Goal: Entertainment & Leisure: Browse casually

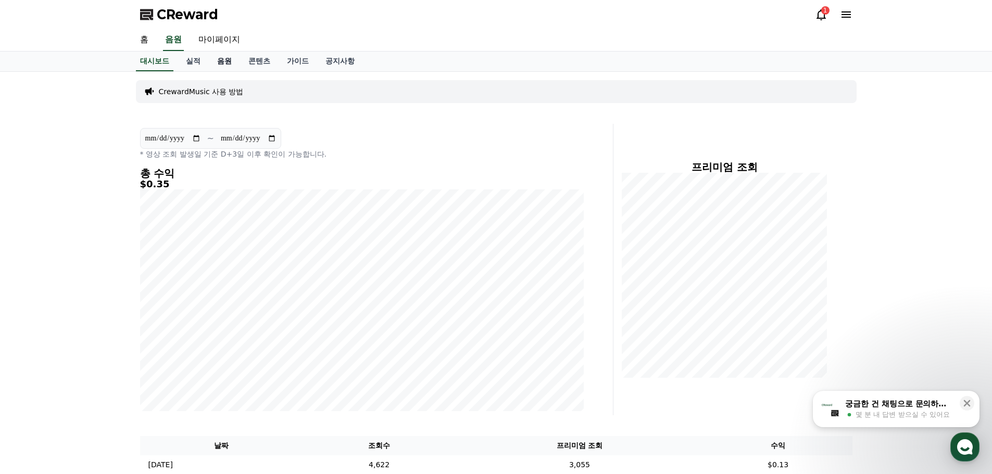
click at [232, 63] on link "음원" at bounding box center [224, 62] width 31 height 20
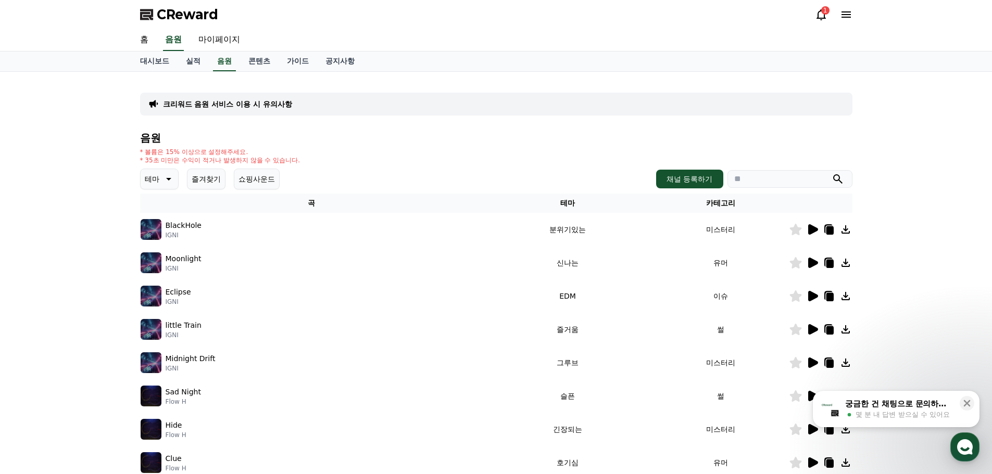
click at [164, 179] on icon at bounding box center [167, 179] width 12 height 12
click at [67, 226] on div "크리워드 음원 서비스 이용 시 유의사항 음원 * 볼륨은 15% 이상으로 설정해주세요. * 35초 미만은 수익이 적거나 발생하지 않을 수 있습니…" at bounding box center [496, 323] width 992 height 503
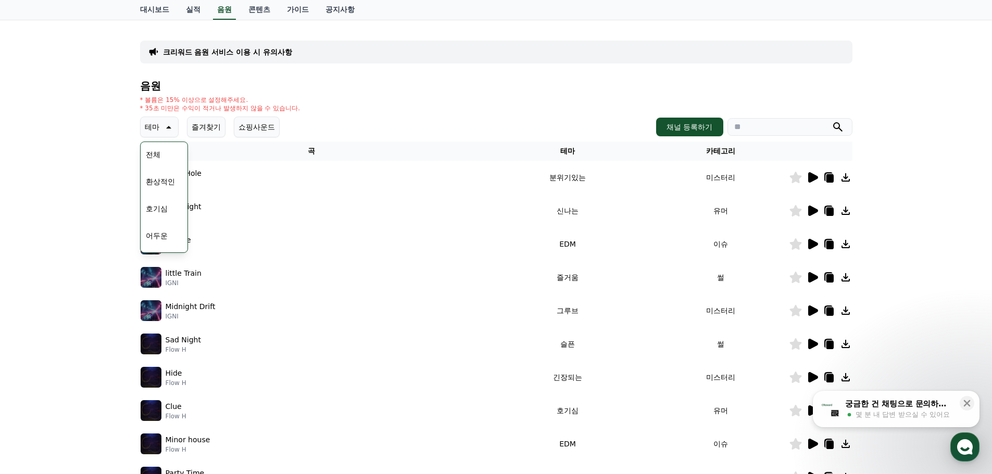
scroll to position [0, 0]
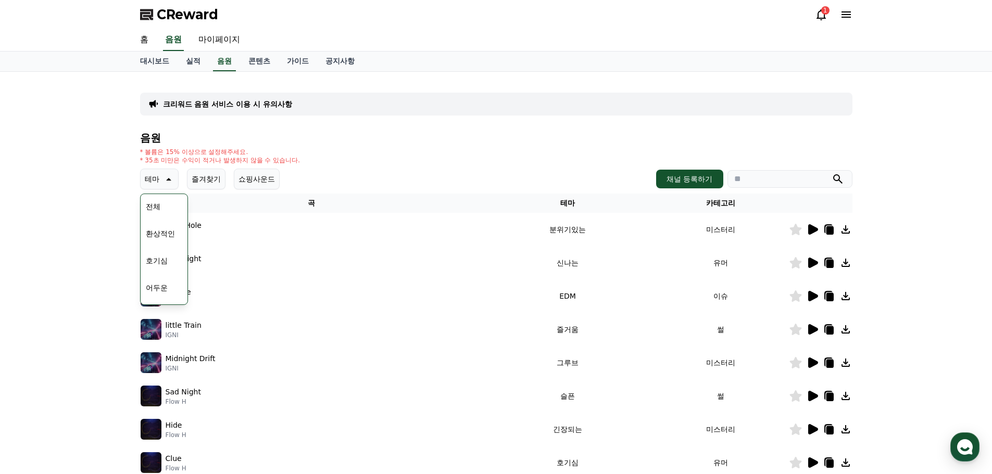
click at [156, 204] on button "전체" at bounding box center [153, 206] width 23 height 23
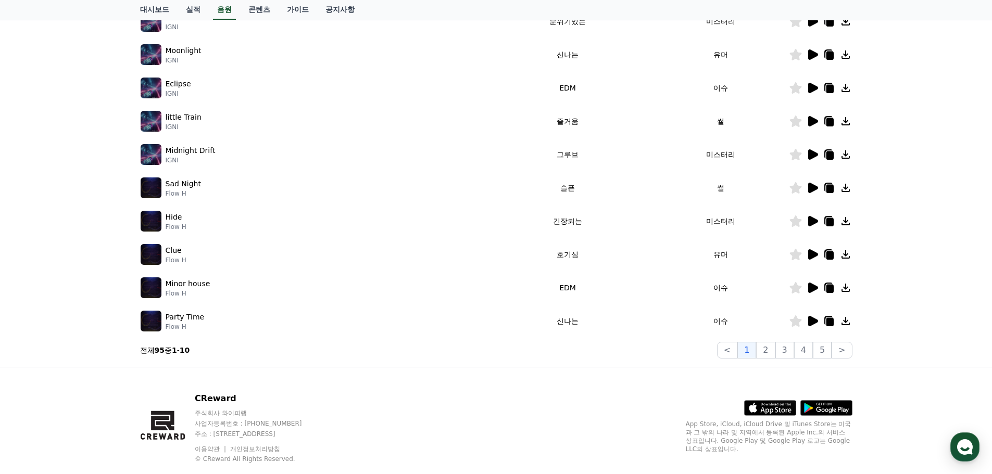
scroll to position [156, 0]
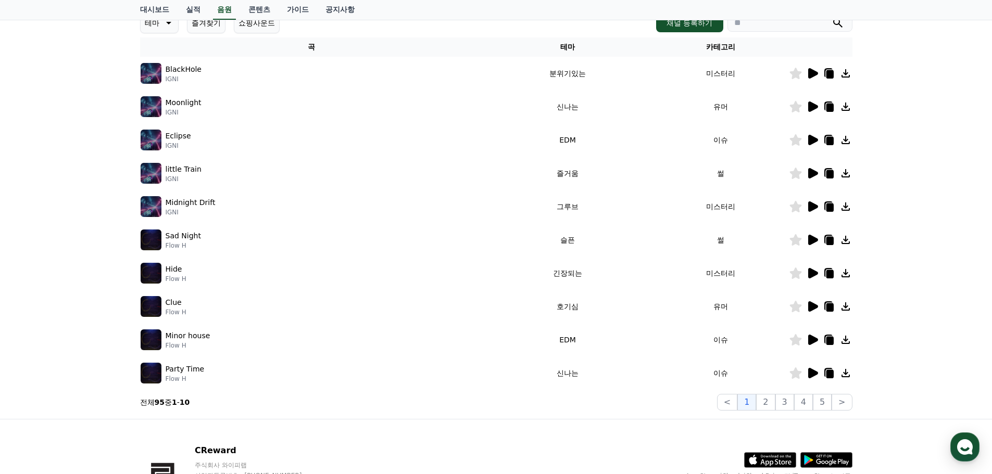
click at [814, 272] on icon at bounding box center [813, 273] width 10 height 10
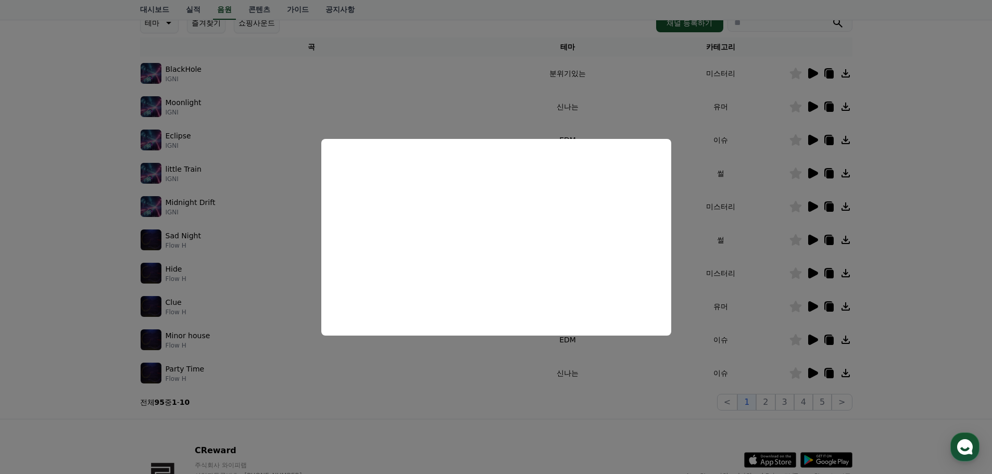
click at [905, 291] on button "close modal" at bounding box center [496, 237] width 992 height 474
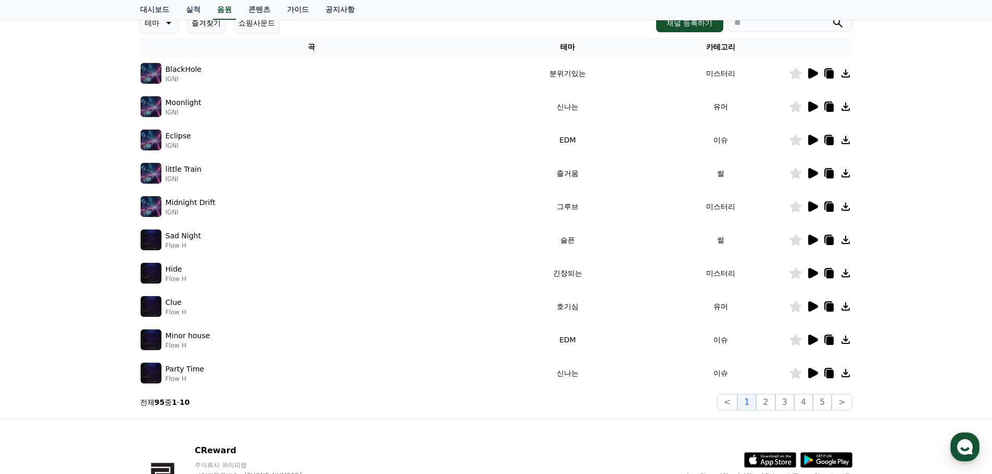
click at [810, 174] on icon at bounding box center [813, 173] width 10 height 10
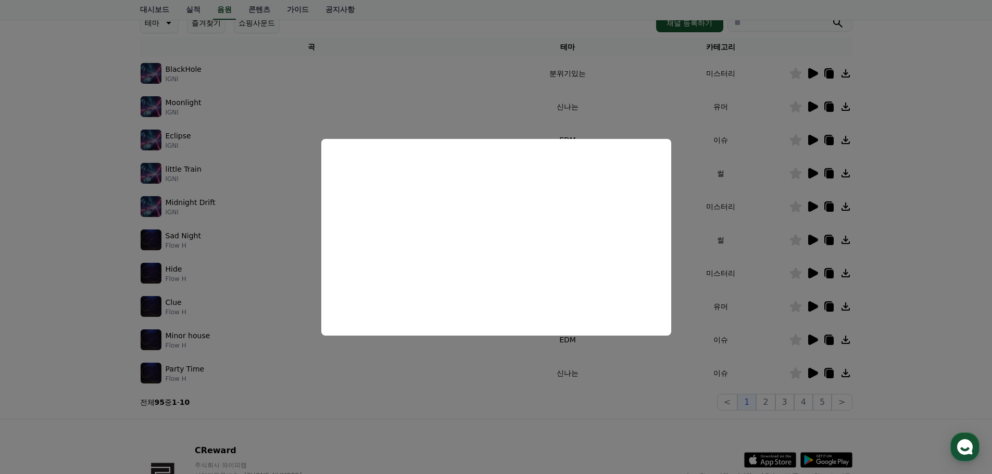
click at [907, 245] on button "close modal" at bounding box center [496, 237] width 992 height 474
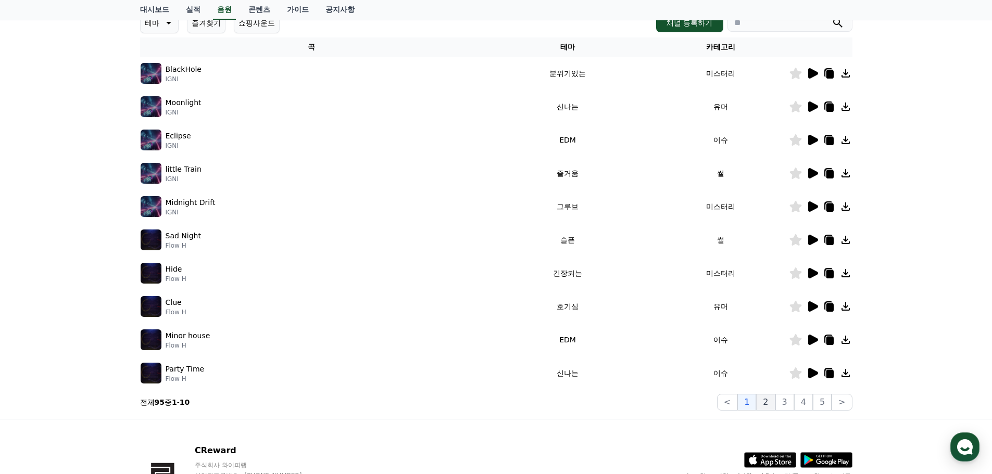
click at [769, 402] on button "2" at bounding box center [765, 402] width 19 height 17
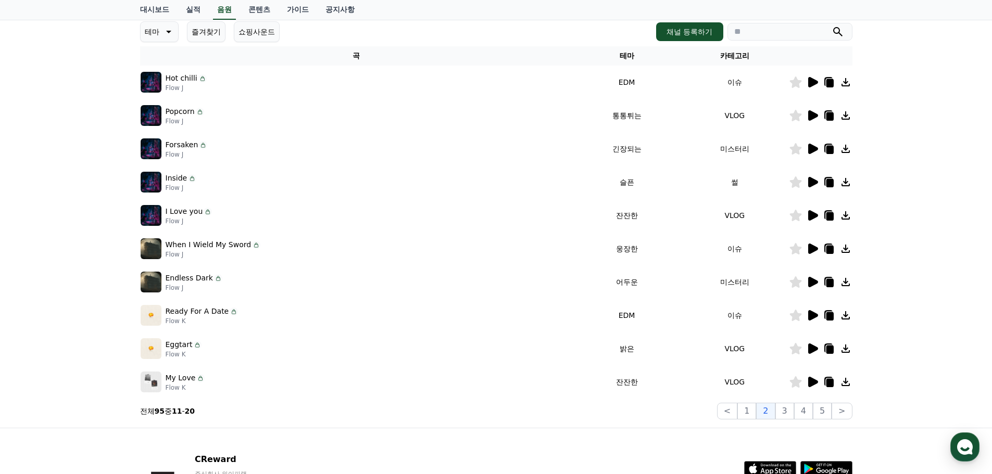
scroll to position [156, 0]
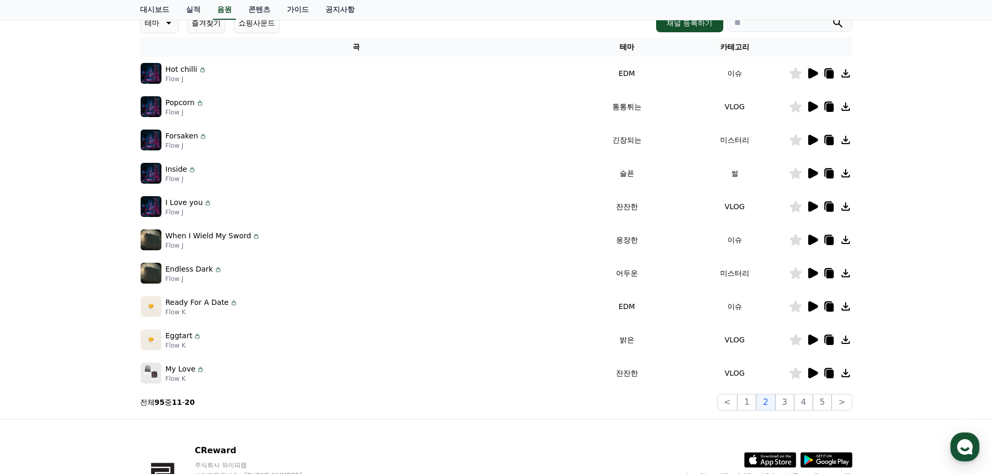
click at [811, 76] on icon at bounding box center [813, 73] width 10 height 10
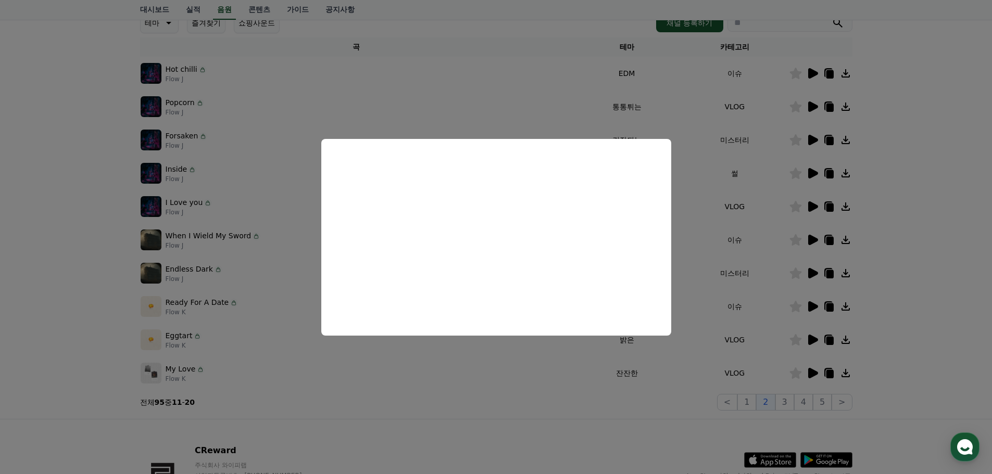
click at [829, 71] on button "close modal" at bounding box center [496, 237] width 992 height 474
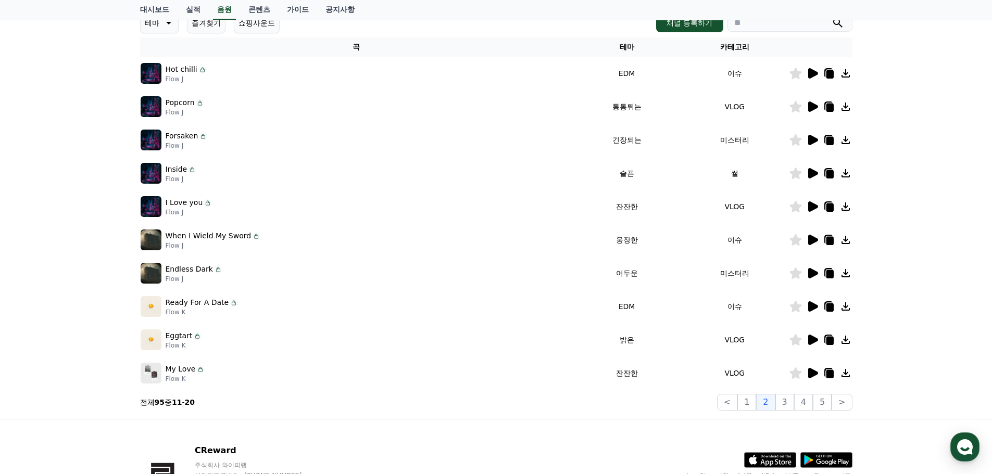
click at [829, 72] on icon at bounding box center [829, 74] width 7 height 8
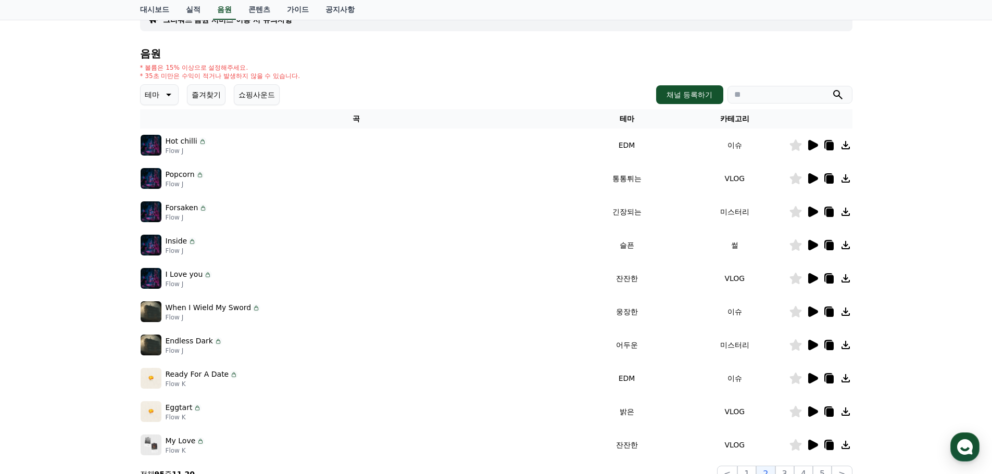
scroll to position [0, 0]
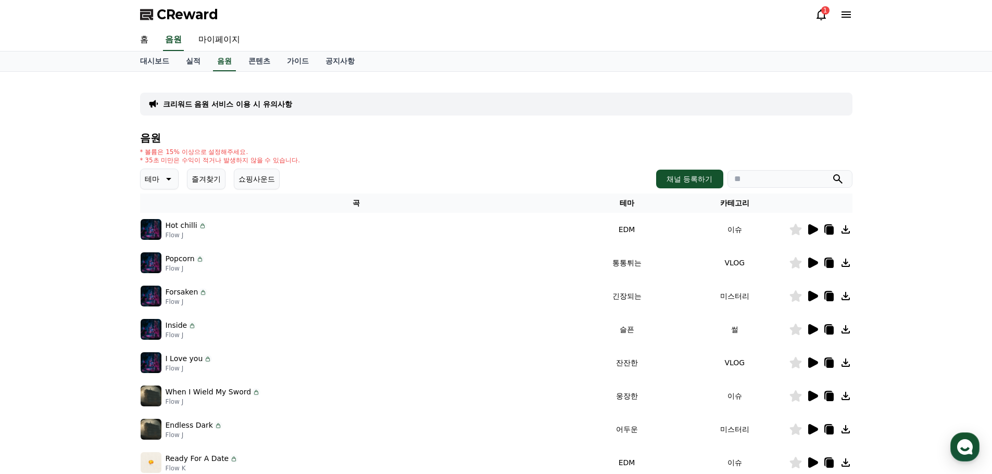
click at [171, 175] on icon at bounding box center [167, 179] width 12 height 12
click at [156, 262] on button "호기심" at bounding box center [157, 260] width 30 height 23
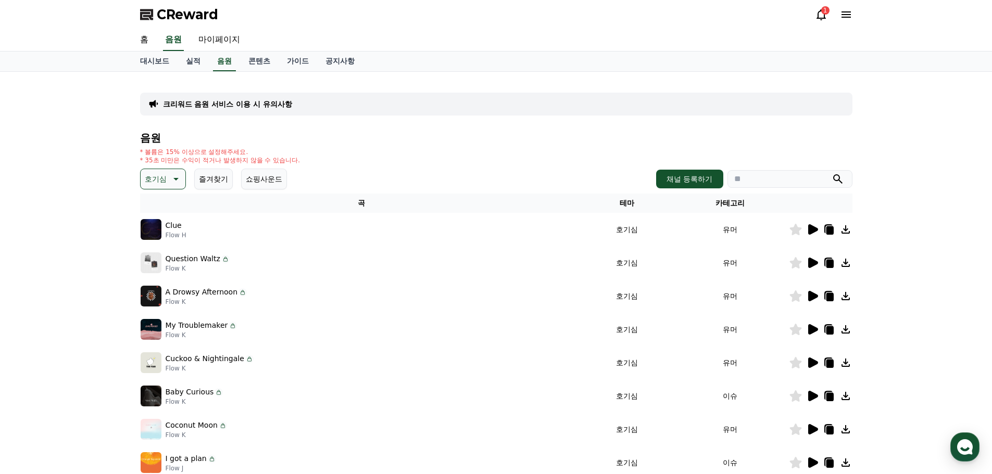
click at [808, 229] on icon at bounding box center [813, 229] width 10 height 10
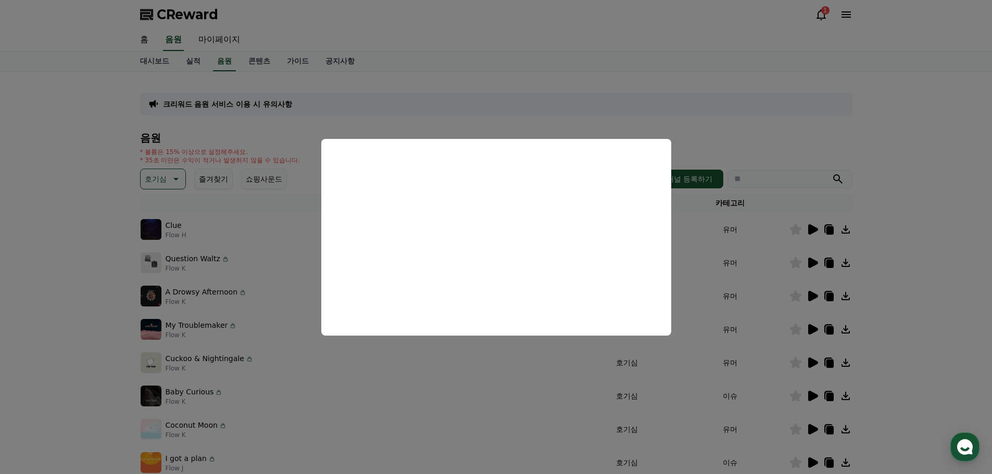
click at [807, 261] on button "close modal" at bounding box center [496, 237] width 992 height 474
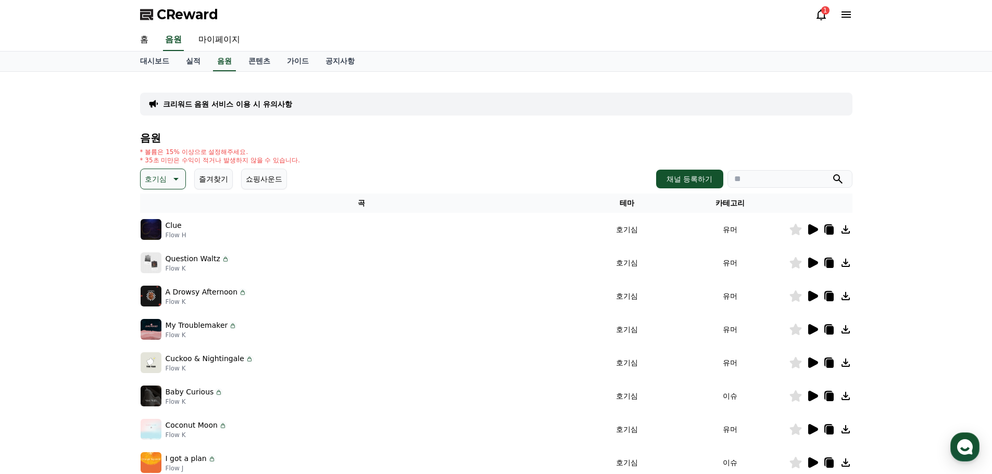
click at [173, 179] on icon at bounding box center [175, 179] width 12 height 12
click at [155, 260] on button "밝은" at bounding box center [153, 262] width 23 height 23
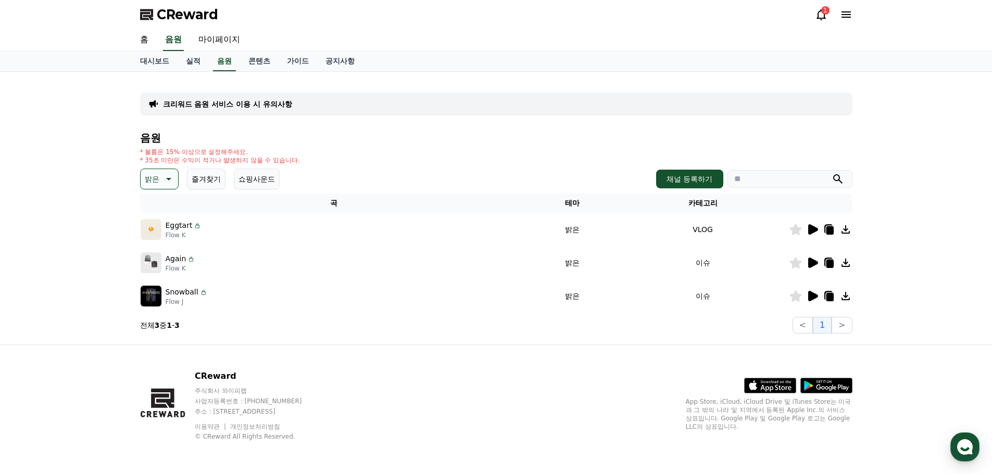
click at [812, 226] on icon at bounding box center [813, 229] width 10 height 10
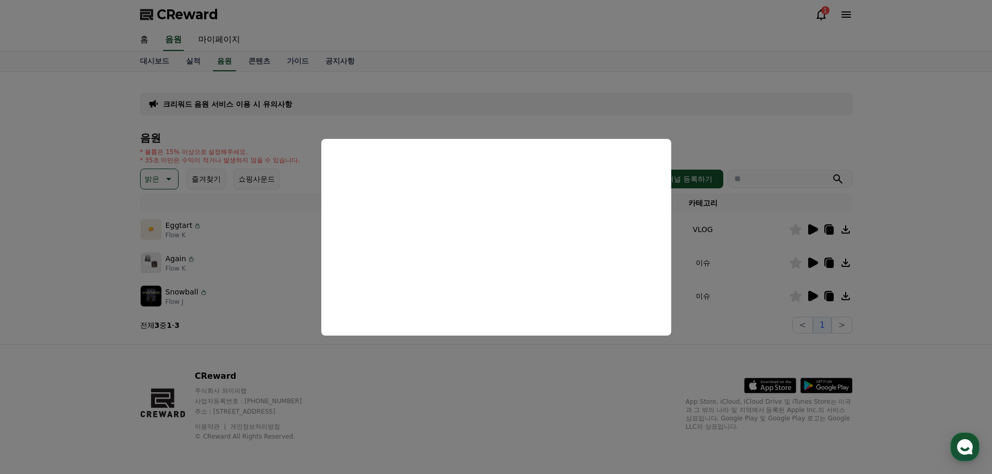
click at [810, 261] on button "close modal" at bounding box center [496, 237] width 992 height 474
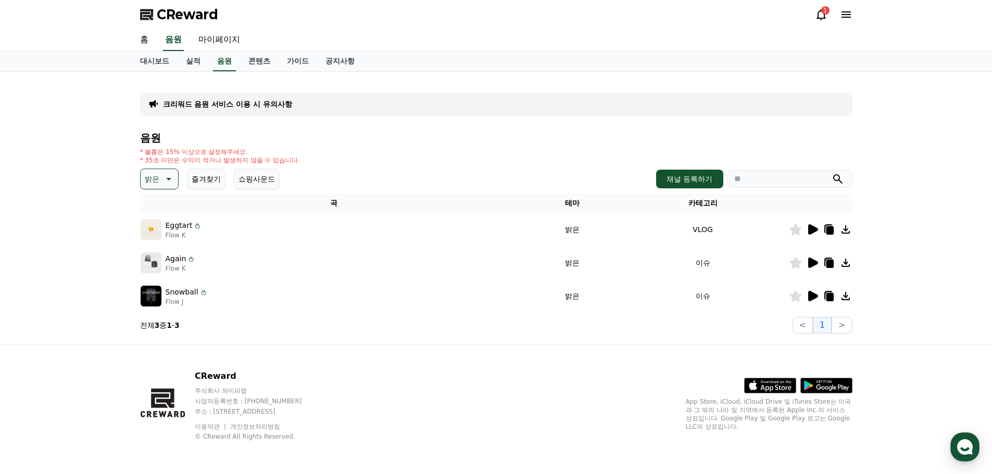
click at [809, 261] on icon at bounding box center [813, 263] width 10 height 10
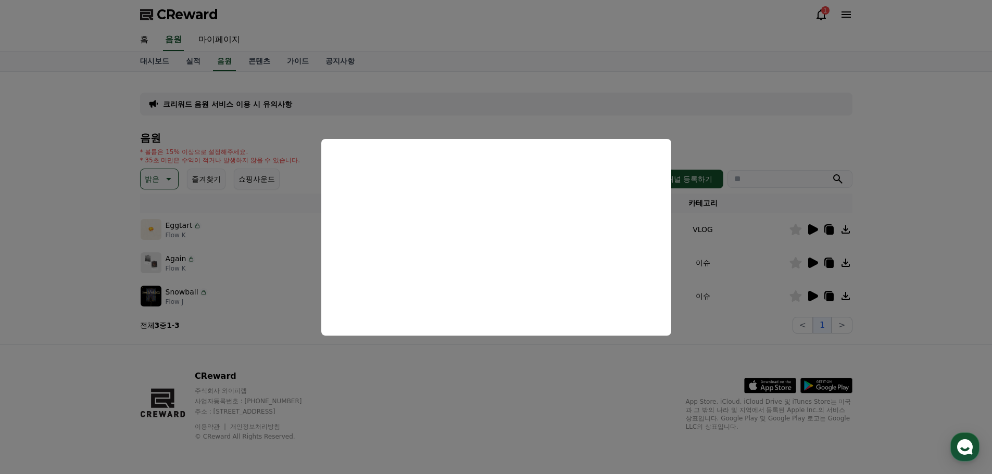
click at [812, 296] on button "close modal" at bounding box center [496, 237] width 992 height 474
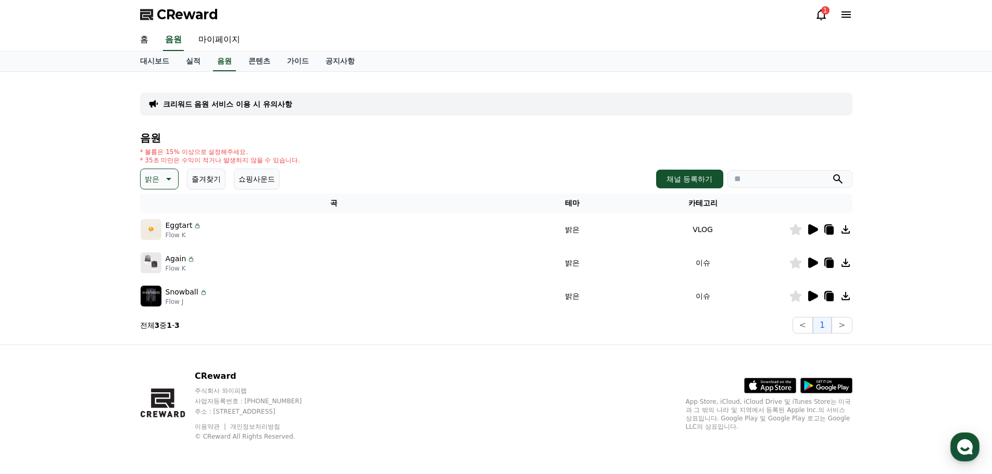
click at [809, 299] on icon at bounding box center [813, 296] width 10 height 10
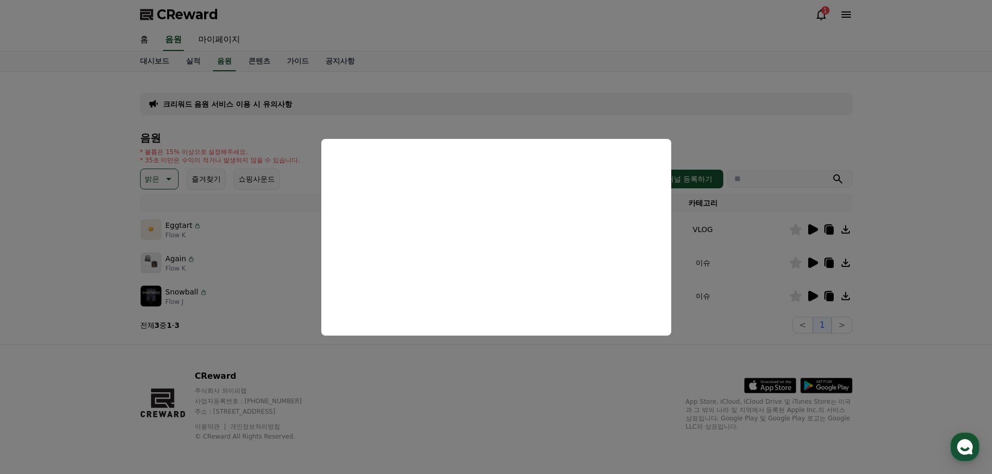
click at [172, 180] on button "close modal" at bounding box center [496, 237] width 992 height 474
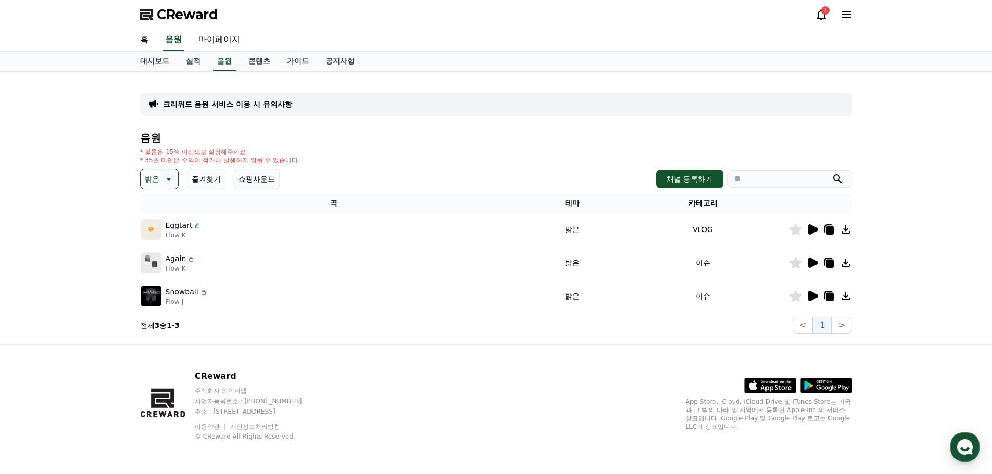
click at [172, 180] on icon at bounding box center [167, 179] width 12 height 12
click at [158, 213] on button "신나는" at bounding box center [157, 212] width 30 height 23
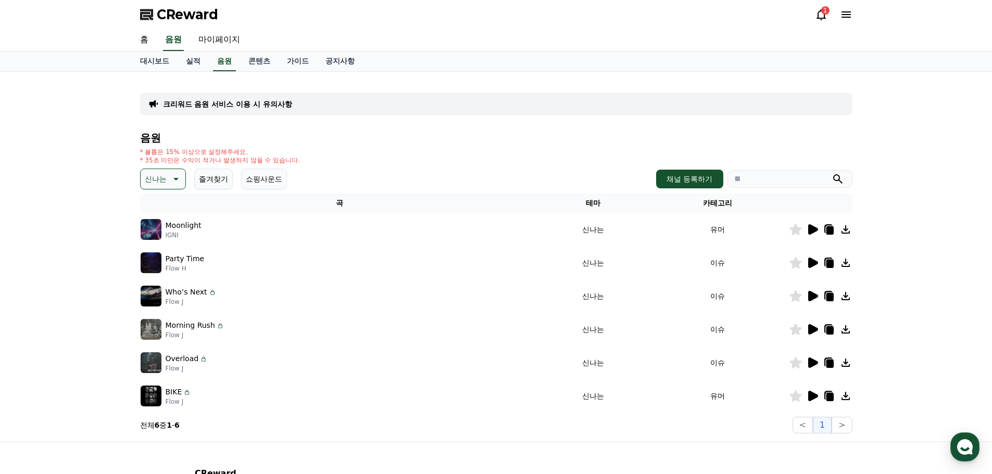
click at [812, 230] on icon at bounding box center [813, 229] width 10 height 10
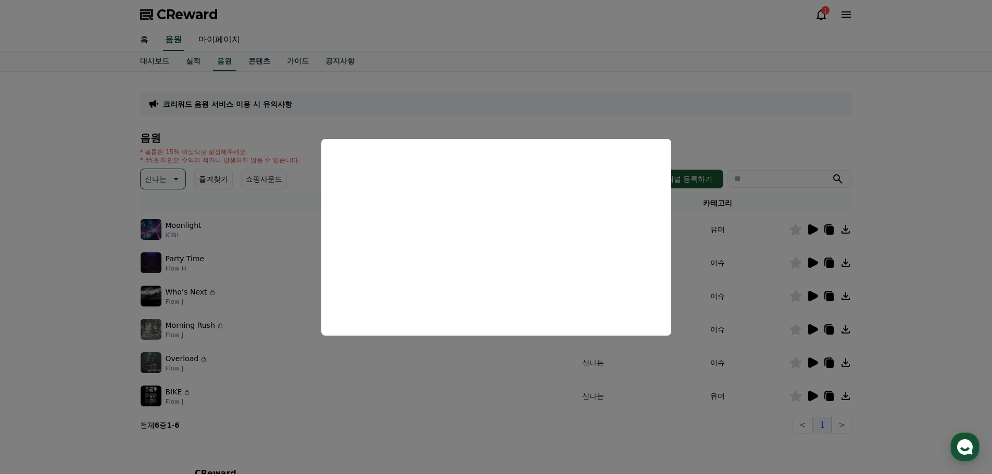
click at [814, 260] on button "close modal" at bounding box center [496, 237] width 992 height 474
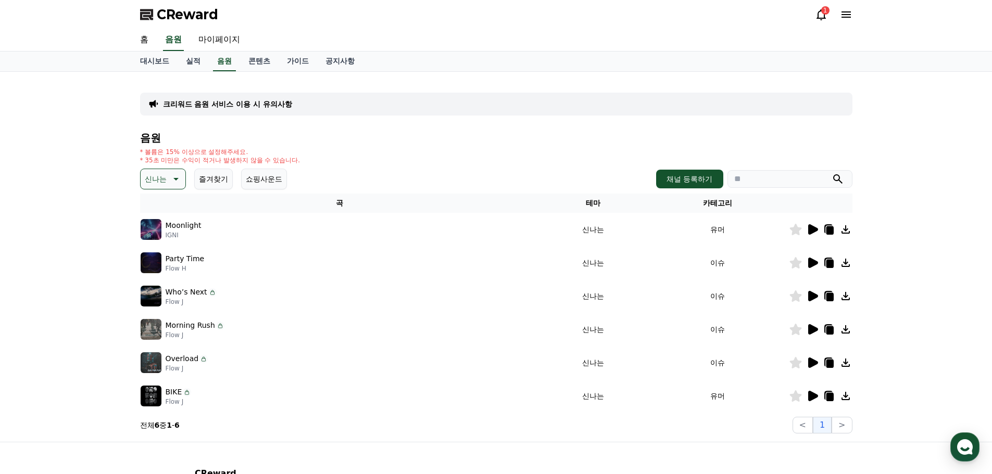
click at [810, 262] on icon at bounding box center [813, 263] width 10 height 10
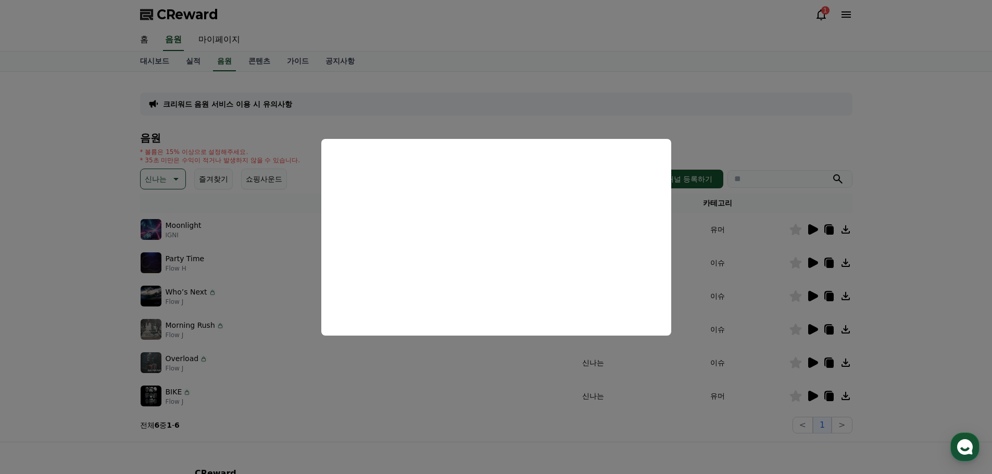
click at [810, 298] on button "close modal" at bounding box center [496, 237] width 992 height 474
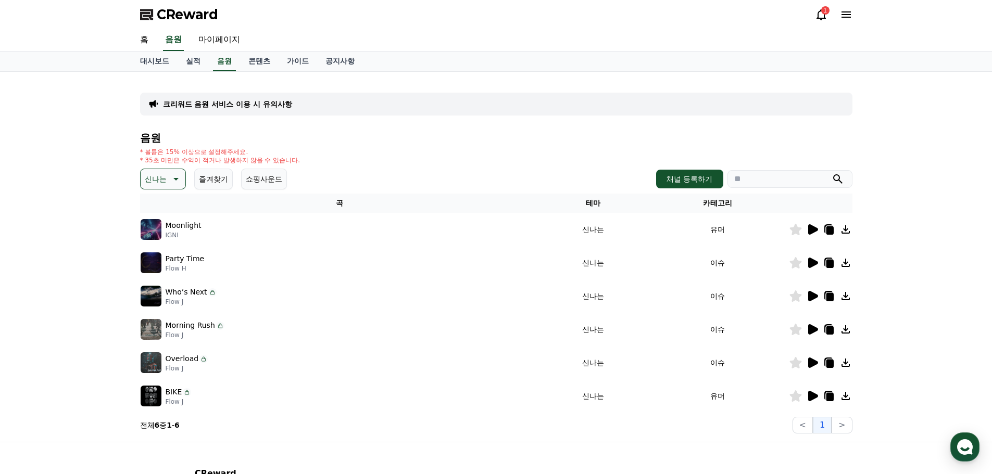
click at [810, 298] on icon at bounding box center [813, 296] width 10 height 10
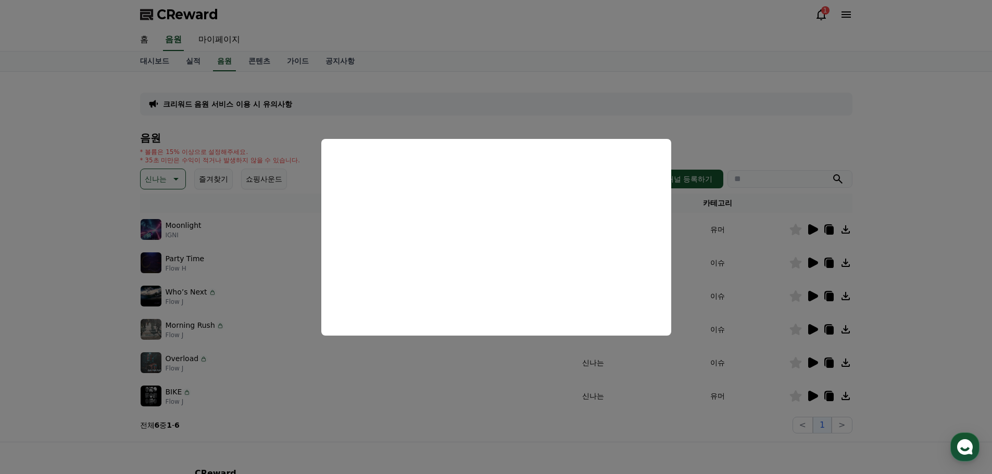
click at [810, 332] on button "close modal" at bounding box center [496, 237] width 992 height 474
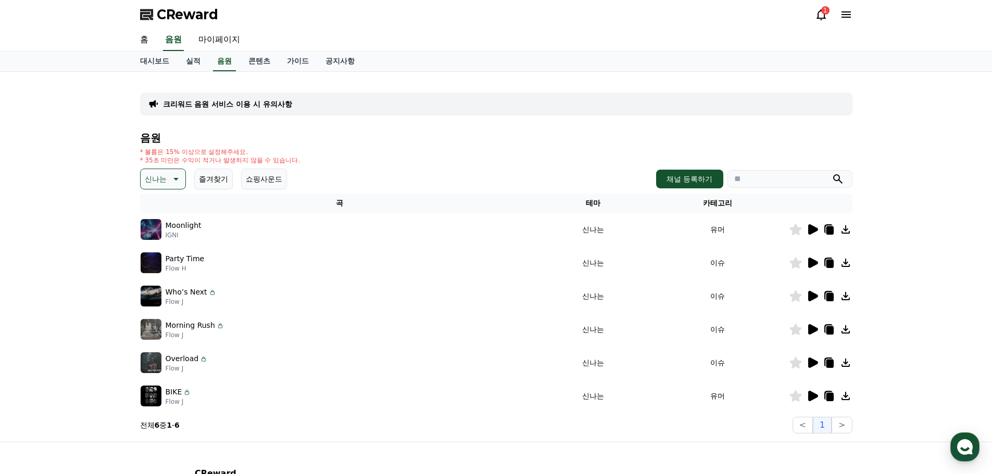
click at [814, 326] on icon at bounding box center [812, 329] width 12 height 12
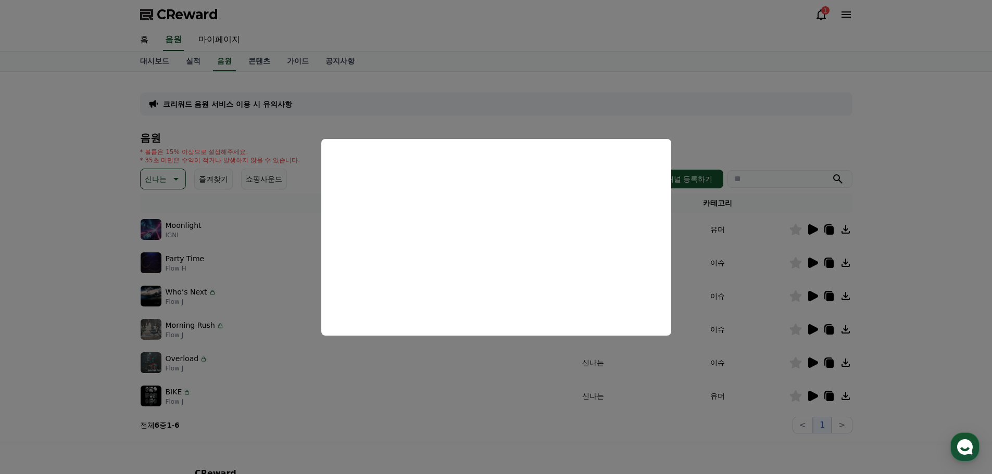
click at [812, 360] on button "close modal" at bounding box center [496, 237] width 992 height 474
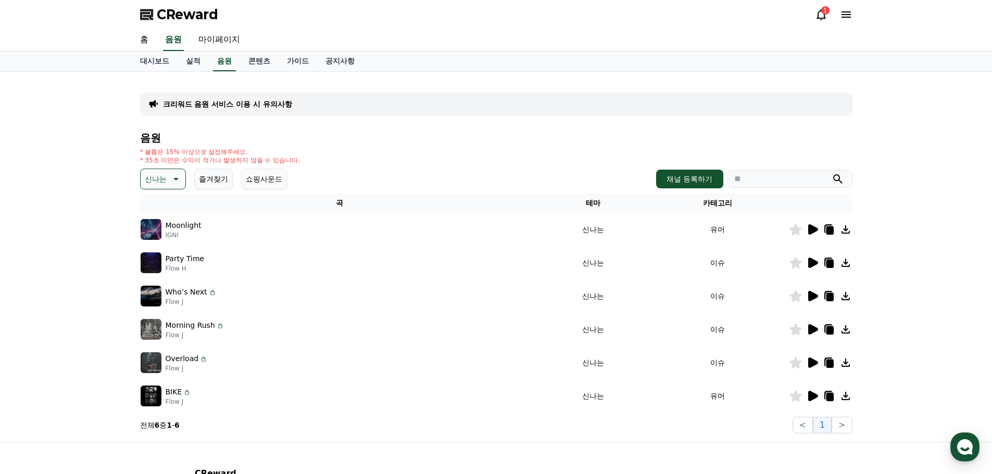
click at [812, 360] on icon at bounding box center [813, 363] width 10 height 10
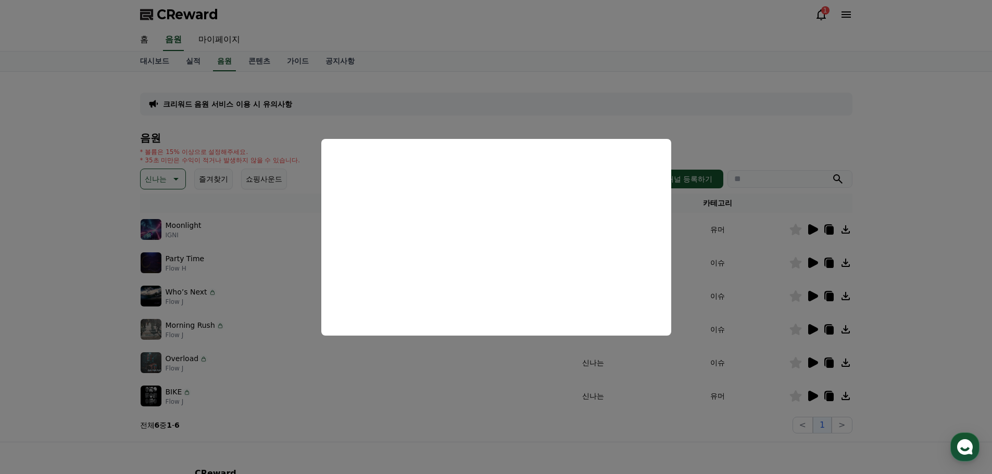
click at [808, 395] on button "close modal" at bounding box center [496, 237] width 992 height 474
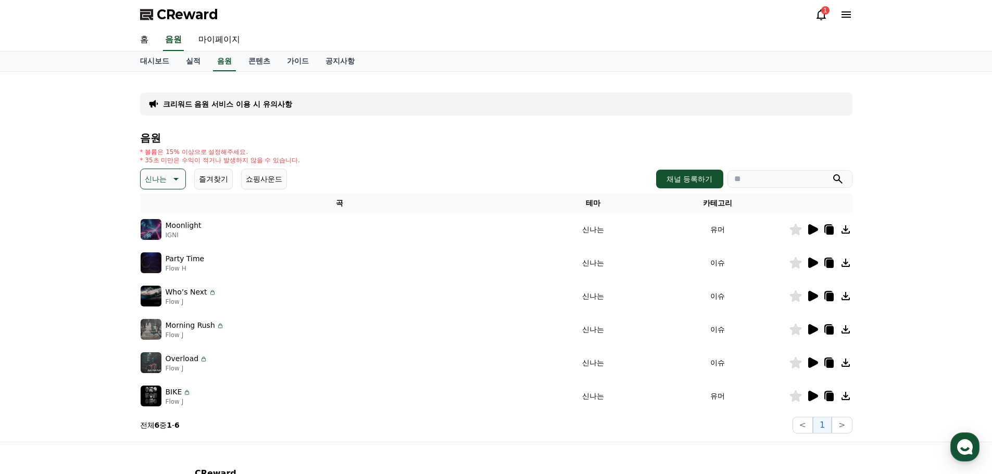
click at [808, 395] on icon at bounding box center [813, 396] width 10 height 10
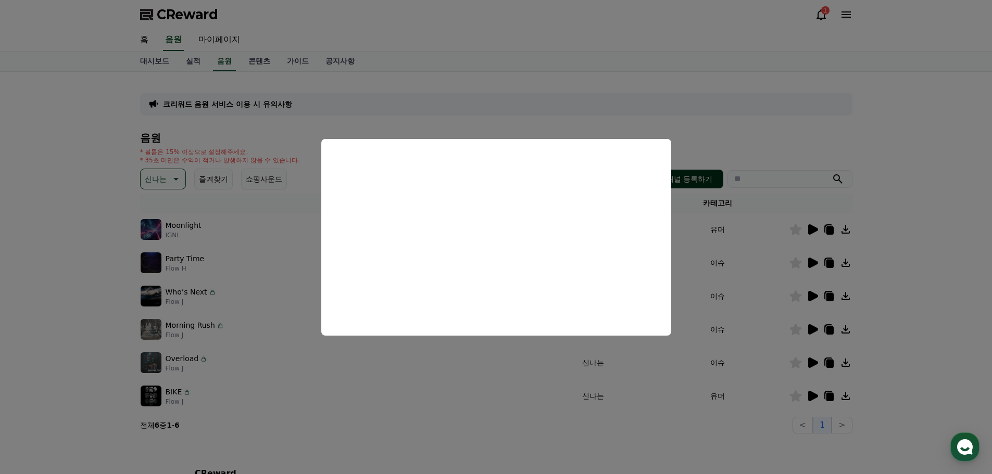
click at [675, 186] on button "close modal" at bounding box center [496, 237] width 992 height 474
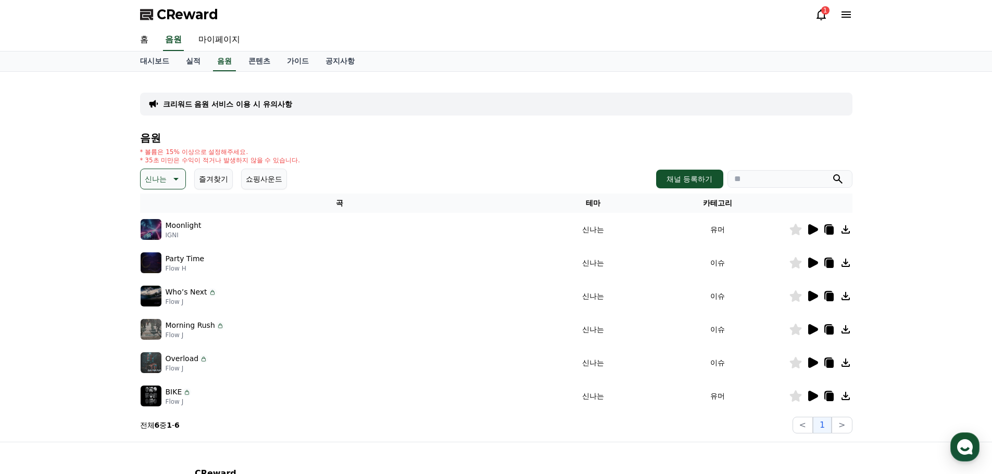
click at [888, 247] on div "크리워드 음원 서비스 이용 시 유의사항 음원 * 볼륨은 15% 이상으로 설정해주세요. * 35초 미만은 수익이 적거나 발생하지 않을 수 있습니…" at bounding box center [496, 257] width 992 height 370
click at [811, 362] on icon at bounding box center [813, 363] width 10 height 10
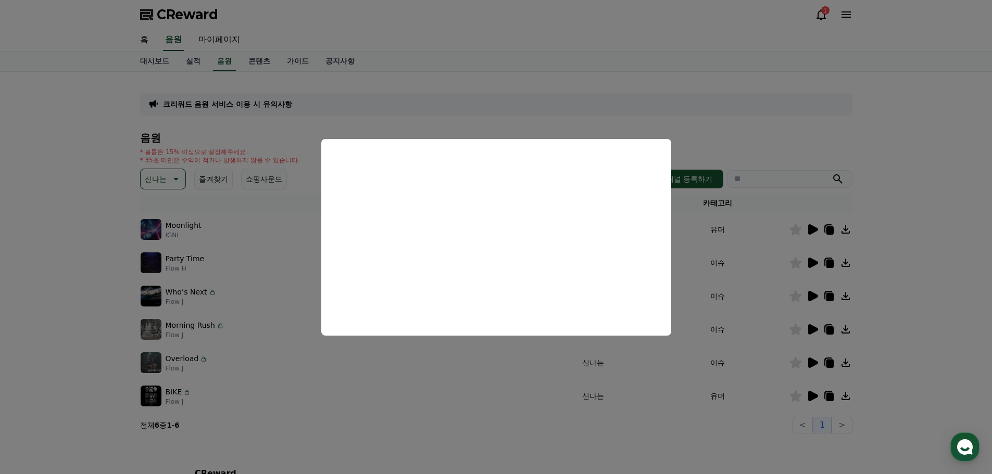
click at [902, 328] on button "close modal" at bounding box center [496, 237] width 992 height 474
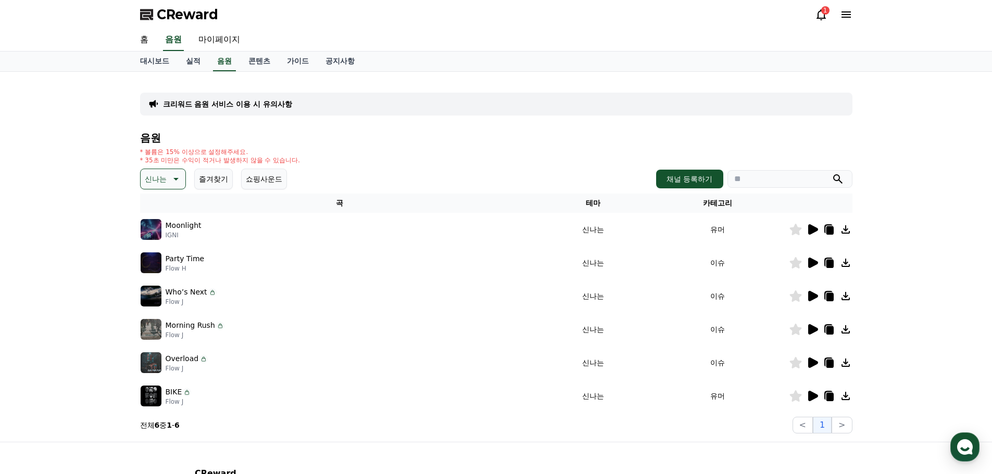
click at [829, 363] on icon at bounding box center [829, 364] width 7 height 8
click at [976, 214] on div "크리워드 음원 서비스 이용 시 유의사항 음원 * 볼륨은 15% 이상으로 설정해주세요. * 35초 미만은 수익이 적거나 발생하지 않을 수 있습니…" at bounding box center [496, 257] width 992 height 370
